Goal: Information Seeking & Learning: Learn about a topic

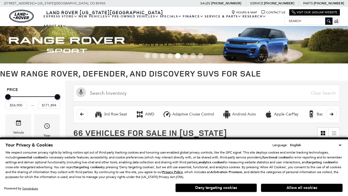
scroll to position [246, 0]
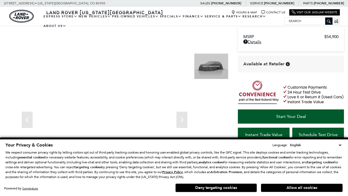
scroll to position [257, 0]
